Goal: Navigation & Orientation: Go to known website

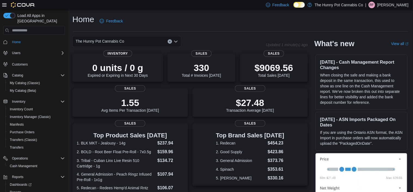
click at [391, 8] on div "Feedback Dark Mode The Hunny Pot Cannabis Co | RF [PERSON_NAME]" at bounding box center [336, 4] width 145 height 11
